Goal: Task Accomplishment & Management: Use online tool/utility

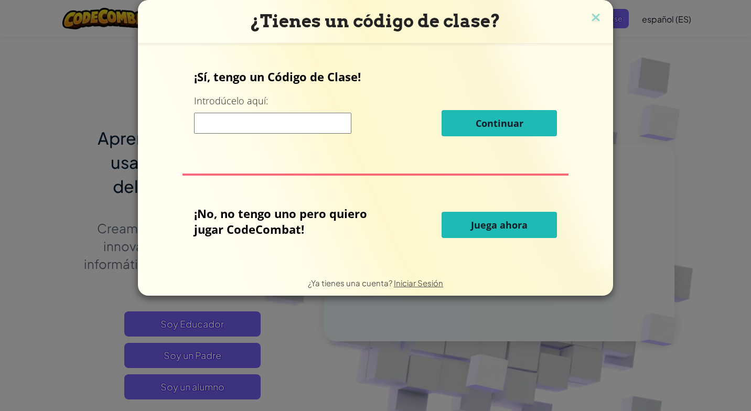
click at [457, 222] on button "Juega ahora" at bounding box center [499, 225] width 115 height 26
click at [341, 128] on input at bounding box center [272, 123] width 157 height 21
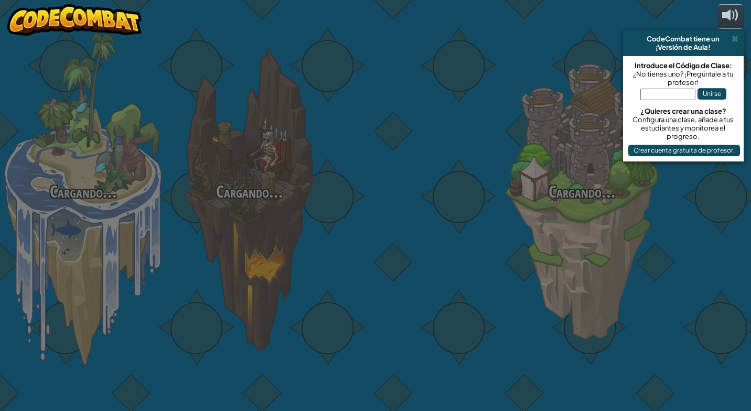
select select "es-ES"
